Goal: Task Accomplishment & Management: Use online tool/utility

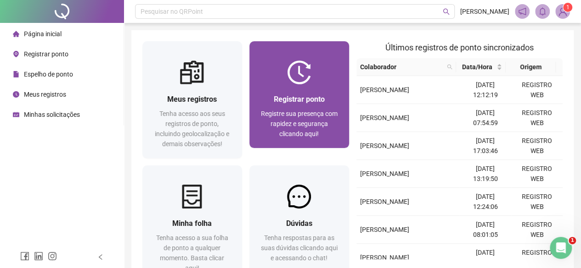
click at [279, 81] on div at bounding box center [299, 73] width 100 height 24
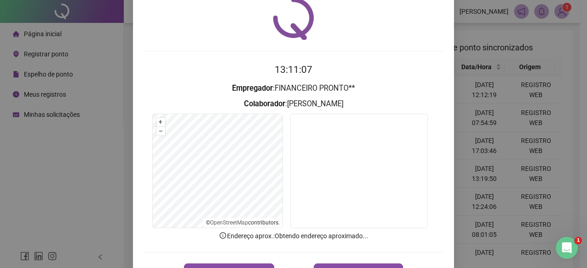
scroll to position [69, 0]
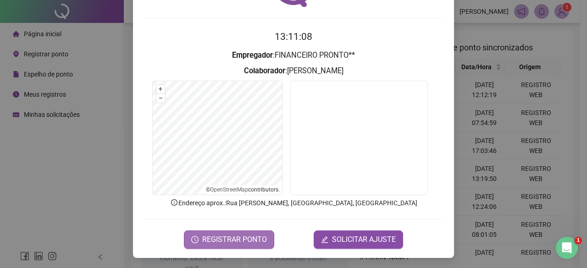
click at [209, 238] on span "REGISTRAR PONTO" at bounding box center [234, 240] width 65 height 11
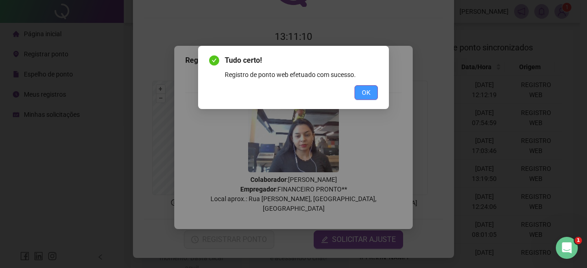
click at [377, 97] on button "OK" at bounding box center [366, 92] width 23 height 15
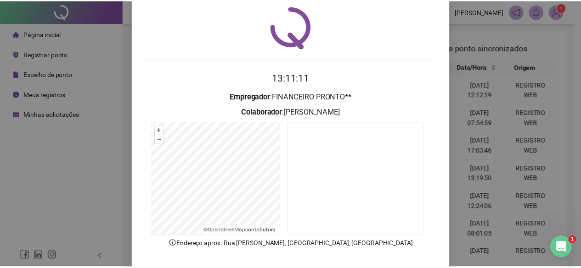
scroll to position [0, 0]
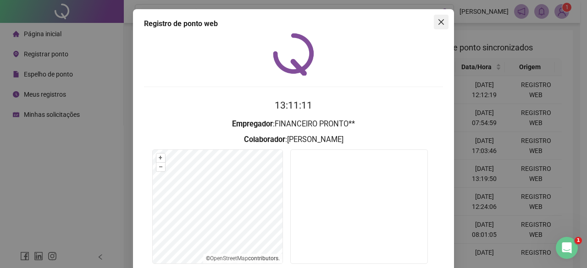
click at [442, 24] on span "Close" at bounding box center [441, 21] width 15 height 7
